Goal: Communication & Community: Answer question/provide support

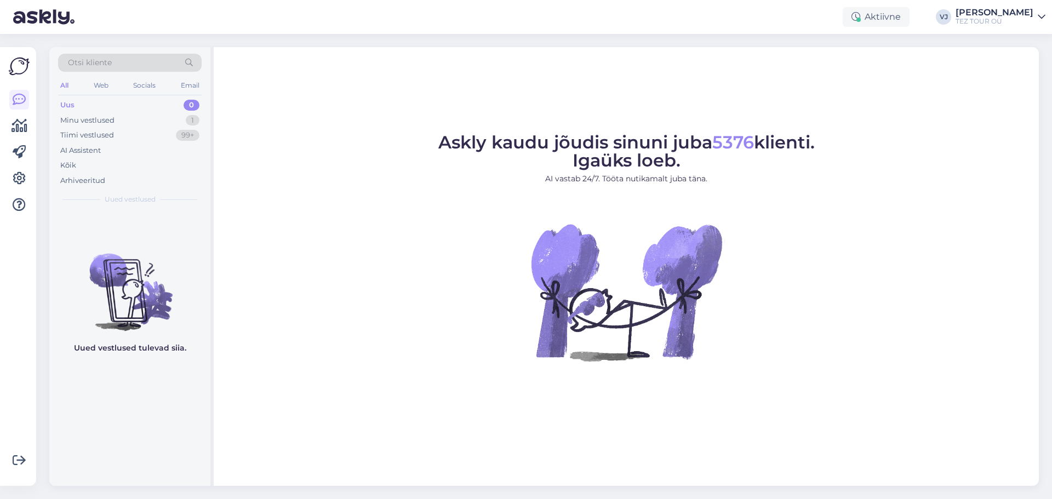
click at [300, 172] on figure "Askly kaudu jõudis sinuni juba 5376 klienti. Igaüks loeb. AI vastab 24/7. Tööta…" at bounding box center [625, 262] width 805 height 257
click at [125, 136] on div "Tiimi vestlused 99+" at bounding box center [129, 135] width 143 height 15
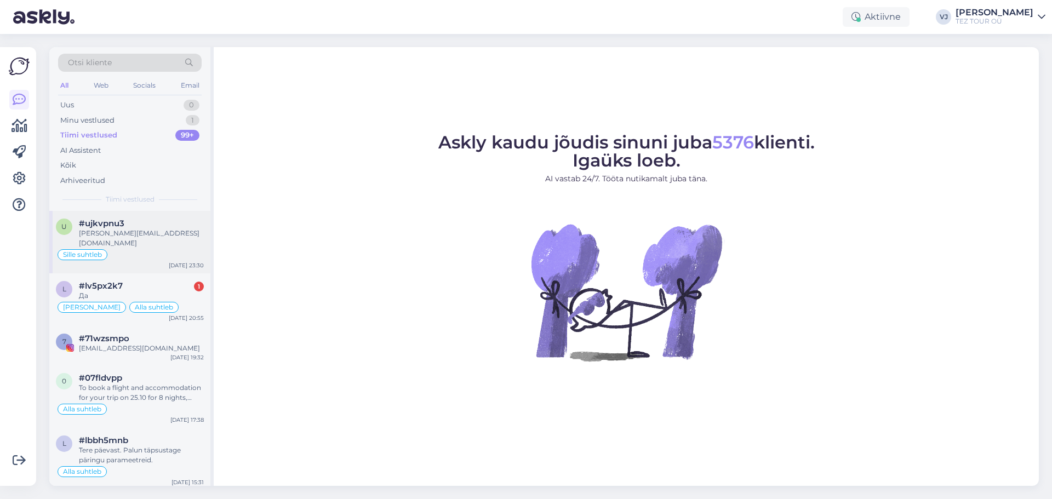
click at [145, 219] on div "#ujkvpnu3" at bounding box center [141, 224] width 125 height 10
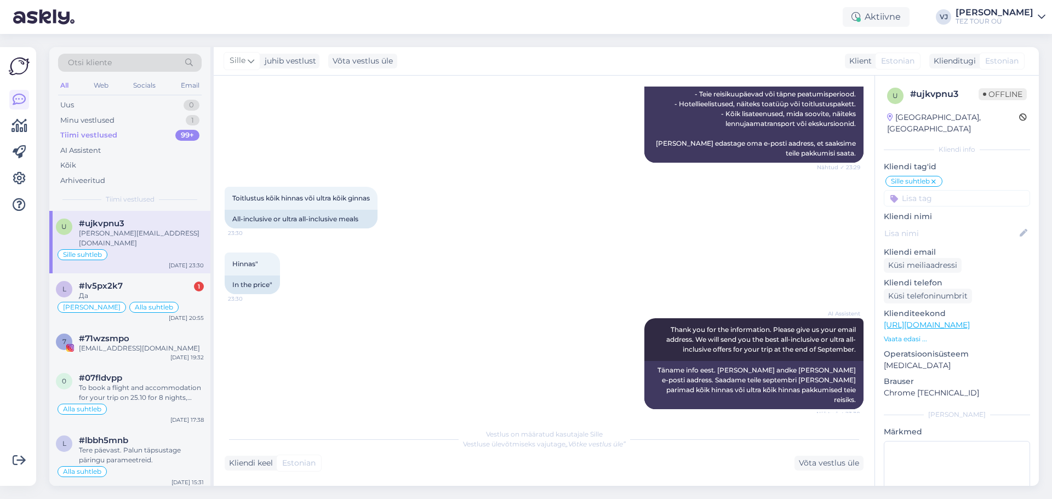
scroll to position [472, 0]
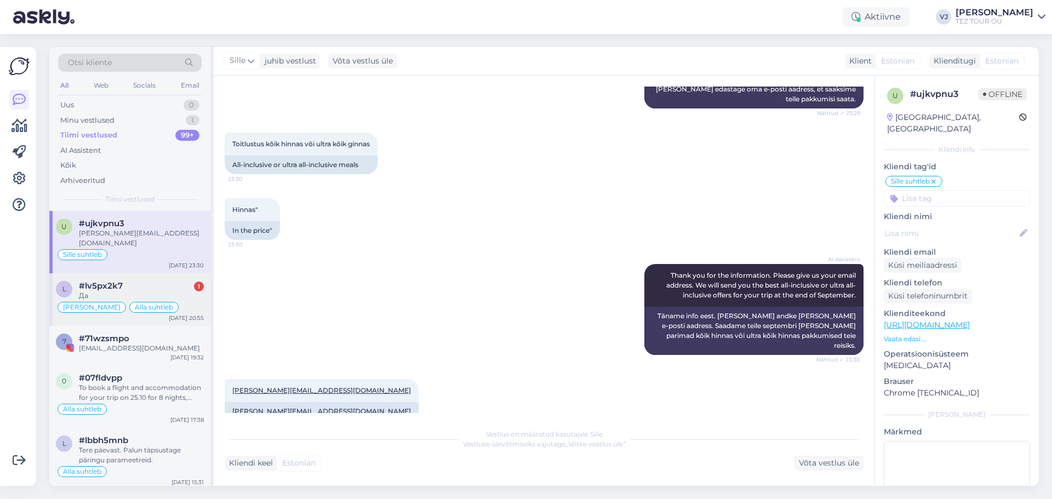
click at [118, 291] on div "Да" at bounding box center [141, 296] width 125 height 10
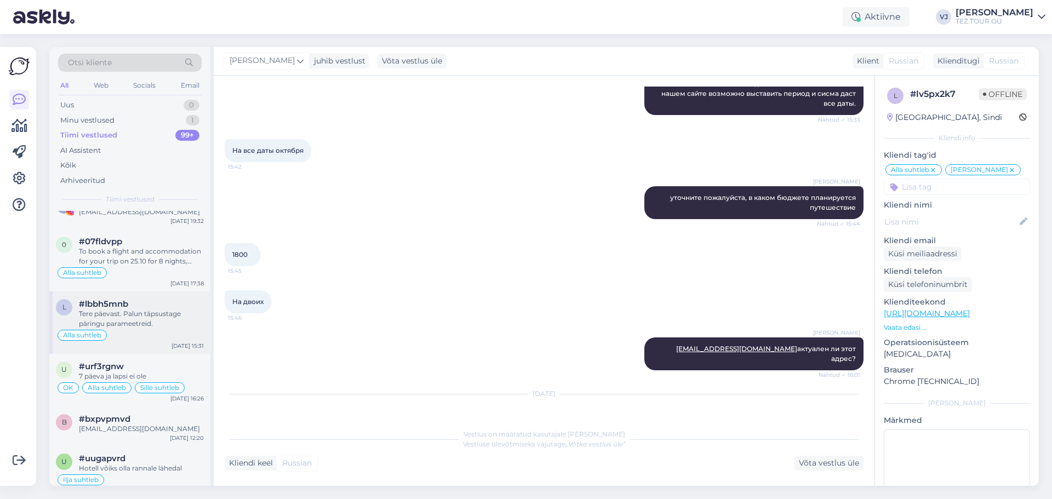
scroll to position [0, 0]
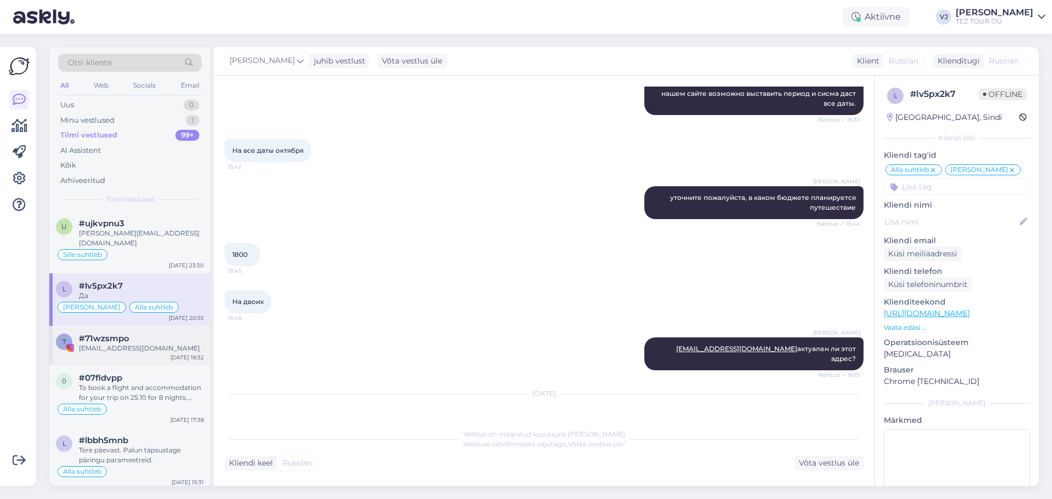
click at [146, 334] on div "#71wzsmpo" at bounding box center [141, 339] width 125 height 10
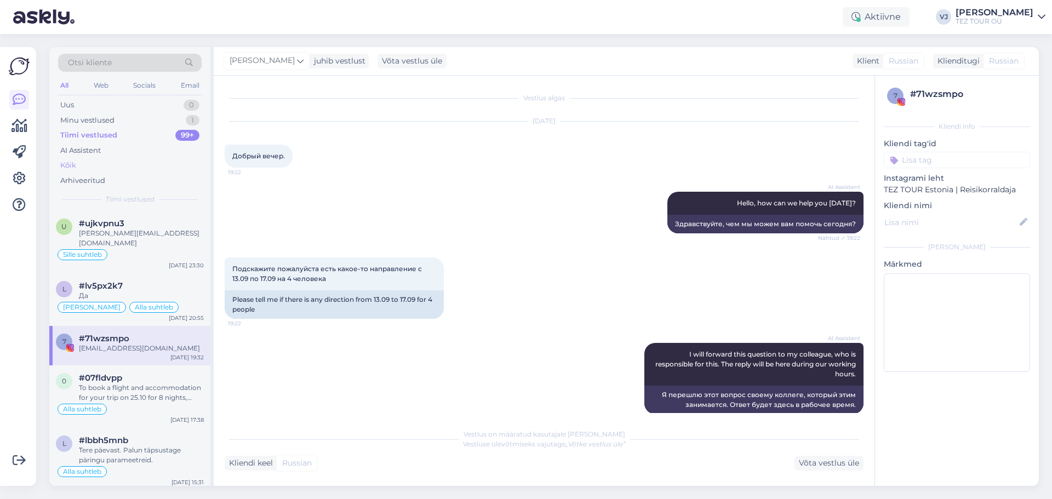
click at [113, 160] on div "Kõik" at bounding box center [129, 165] width 143 height 15
click at [125, 147] on div "AI Assistent" at bounding box center [129, 150] width 143 height 15
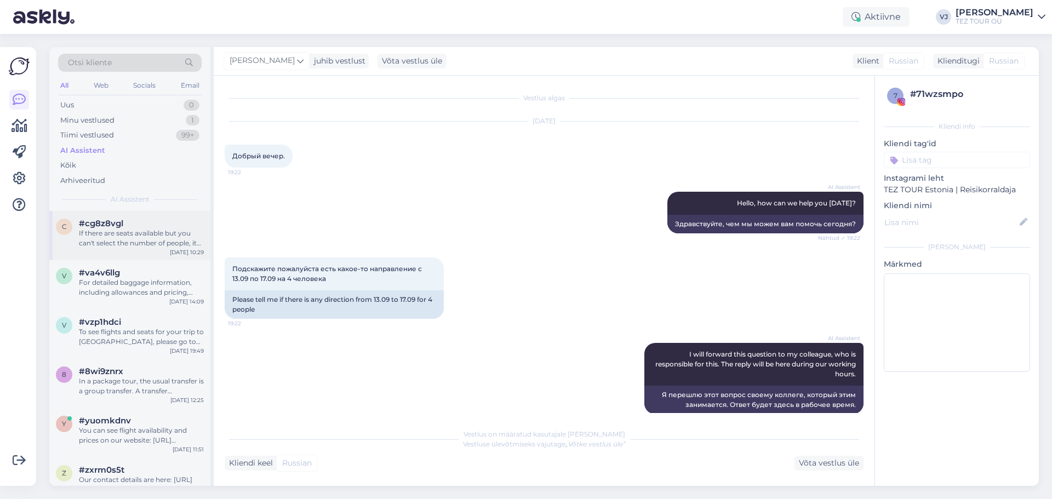
click at [159, 229] on div "If there are seats available but you can't select the number of people, it migh…" at bounding box center [141, 238] width 125 height 20
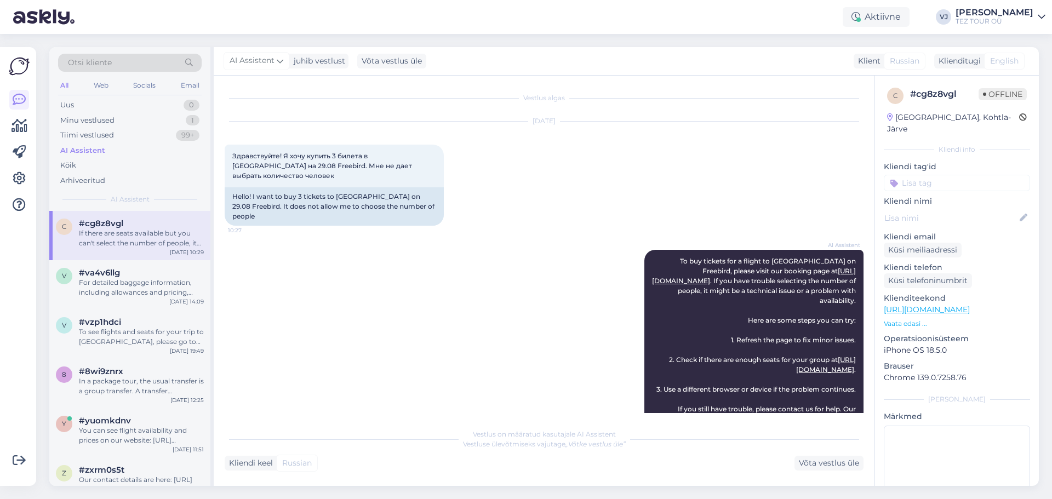
scroll to position [525, 0]
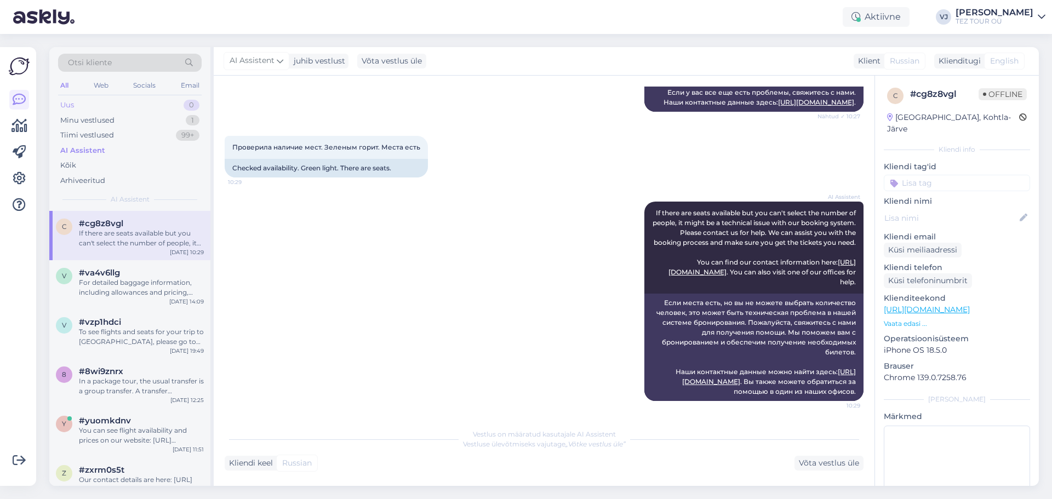
click at [143, 102] on div "Uus 0" at bounding box center [129, 104] width 143 height 15
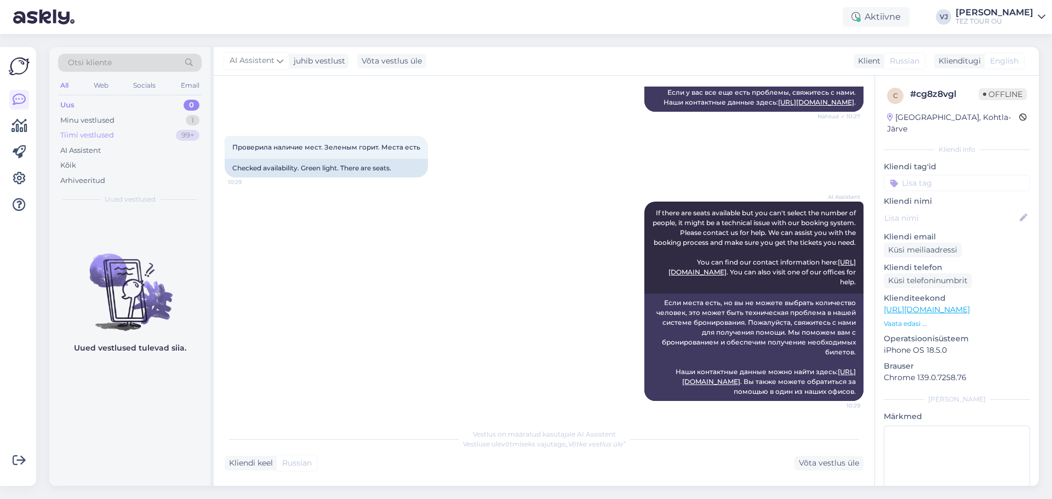
click at [123, 134] on div "Tiimi vestlused 99+" at bounding box center [129, 135] width 143 height 15
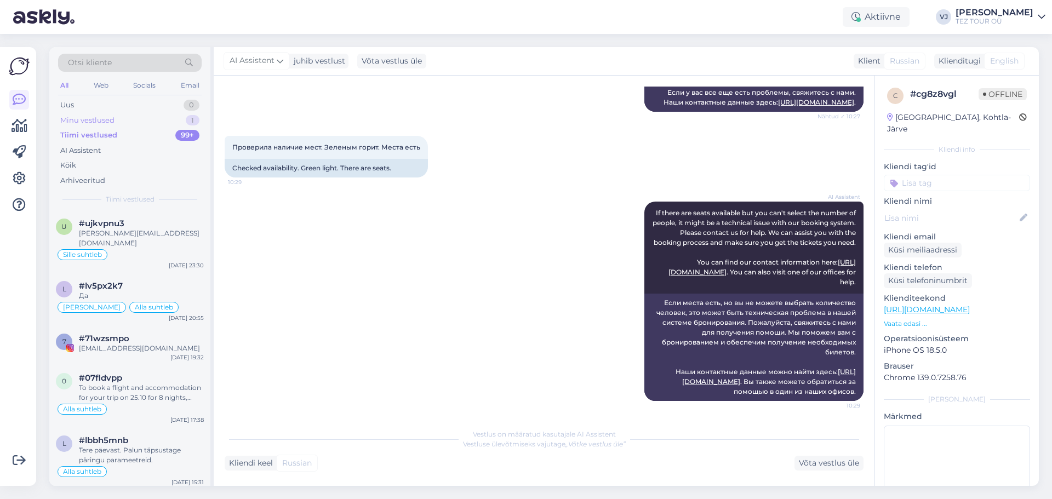
click at [130, 120] on div "Minu vestlused 1" at bounding box center [129, 120] width 143 height 15
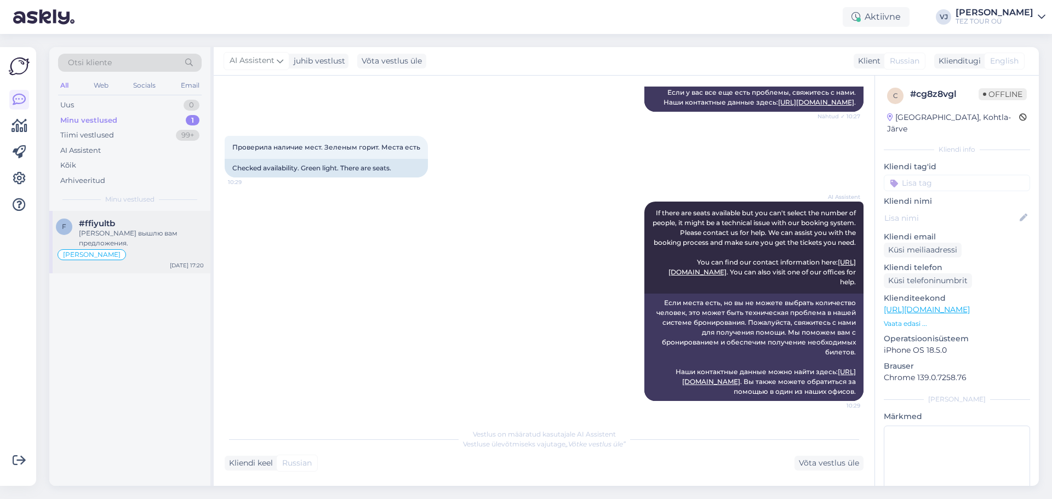
click at [143, 237] on div "Скоро вышлю вам предложения." at bounding box center [141, 238] width 125 height 20
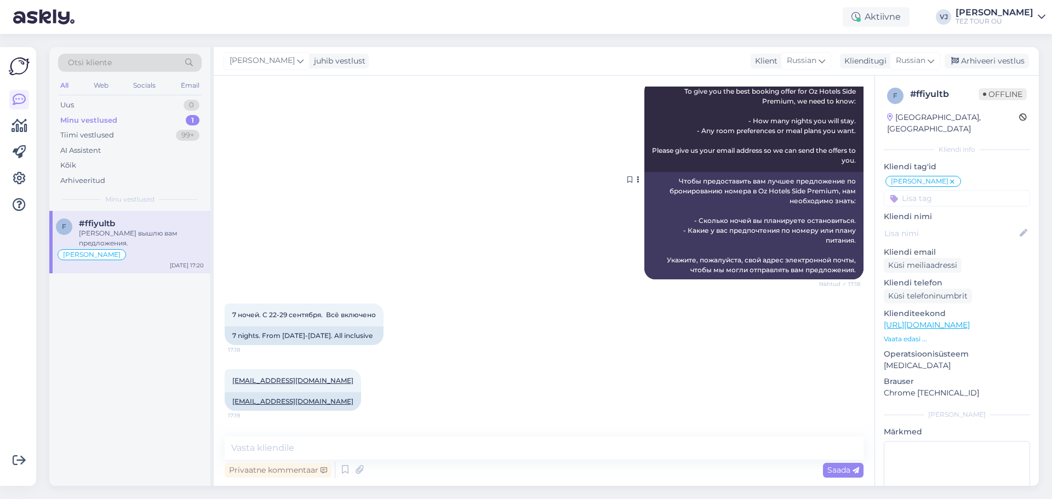
scroll to position [498, 0]
click at [1002, 55] on div "Arhiveeri vestlus" at bounding box center [986, 61] width 84 height 15
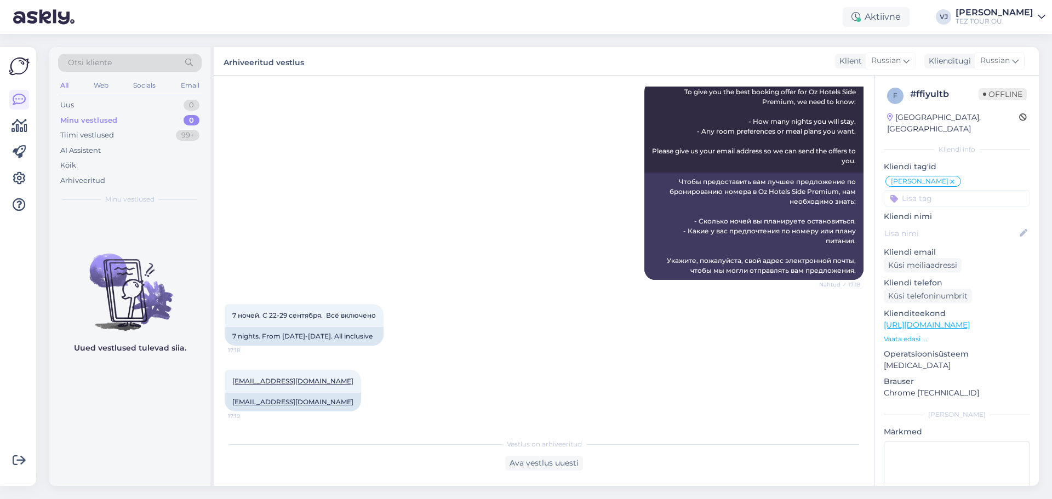
click at [426, 212] on div "AI Assistent To give you the best booking offer for Oz Hotels Side Premium, we …" at bounding box center [544, 179] width 639 height 223
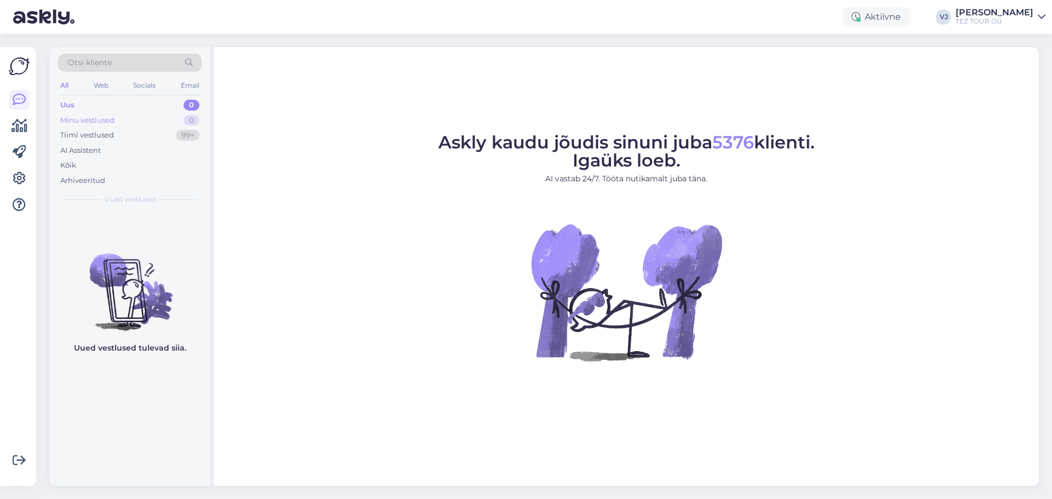
click at [117, 120] on div "Minu vestlused 0" at bounding box center [129, 120] width 143 height 15
click at [107, 133] on div "Tiimi vestlused" at bounding box center [87, 135] width 54 height 11
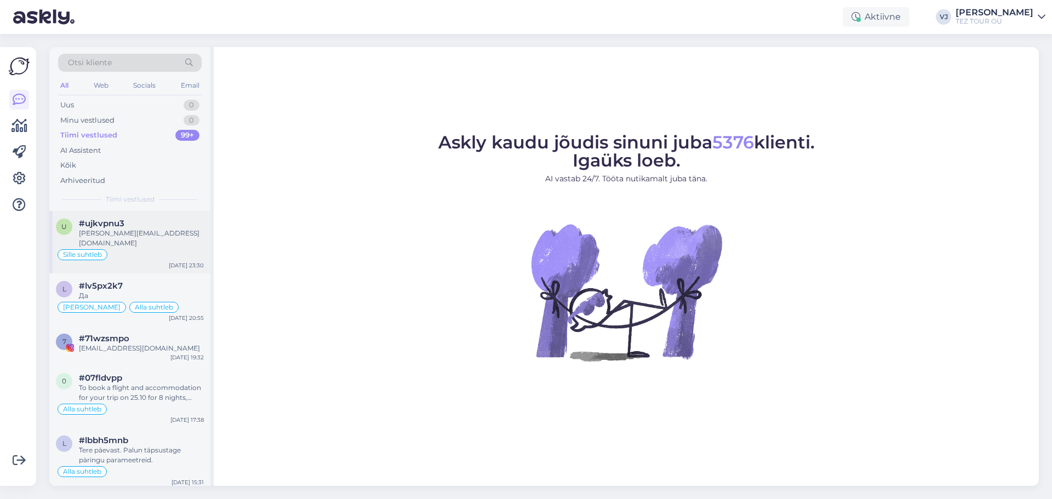
click at [139, 230] on div "ingrid.pahk@gmail.com" at bounding box center [141, 238] width 125 height 20
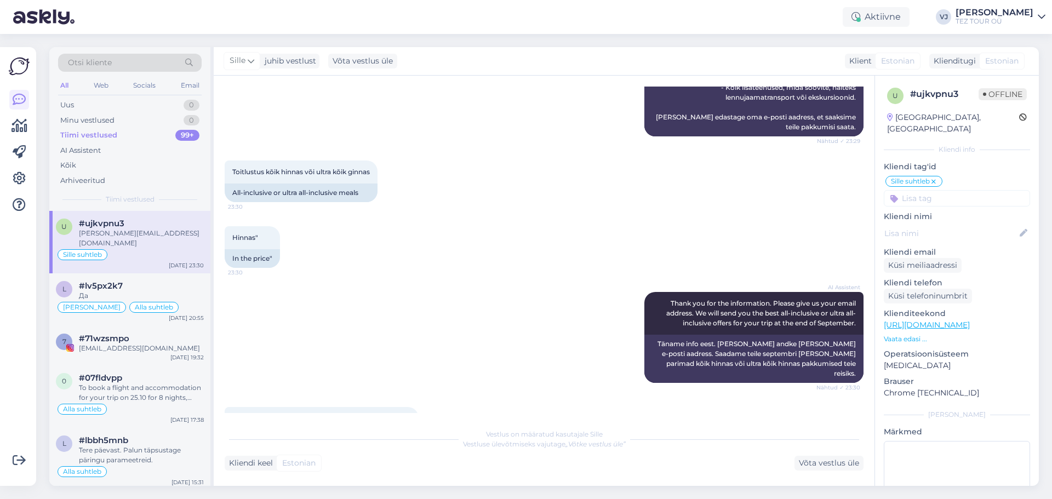
scroll to position [472, 0]
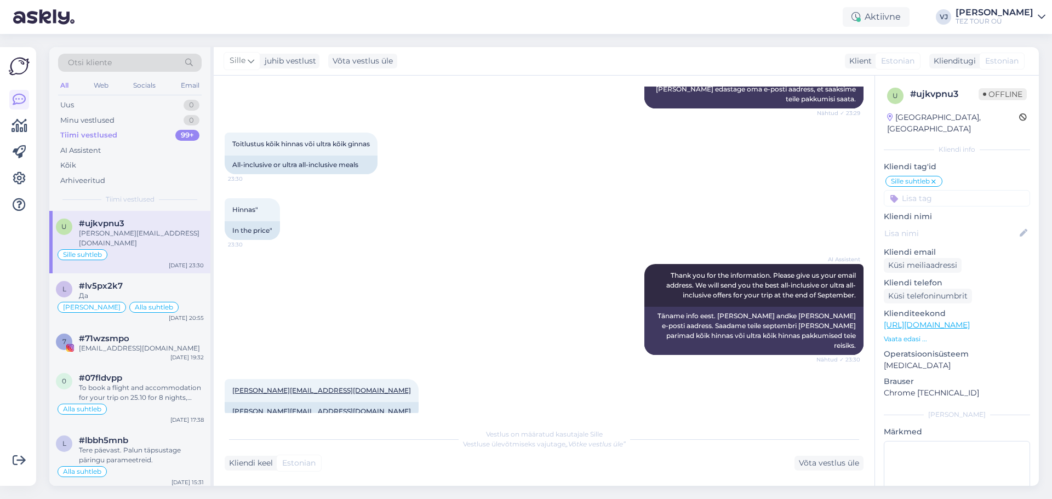
click at [463, 283] on div "AI Assistent Thank you for the information. Please give us your email address. …" at bounding box center [544, 309] width 639 height 115
